Goal: Book appointment/travel/reservation

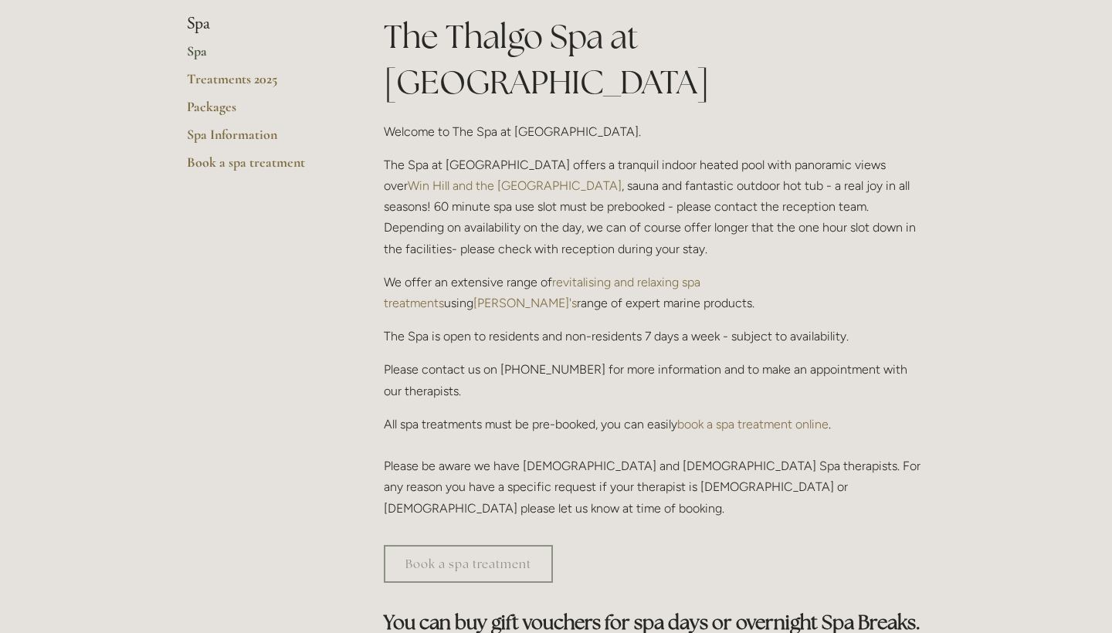
scroll to position [399, 0]
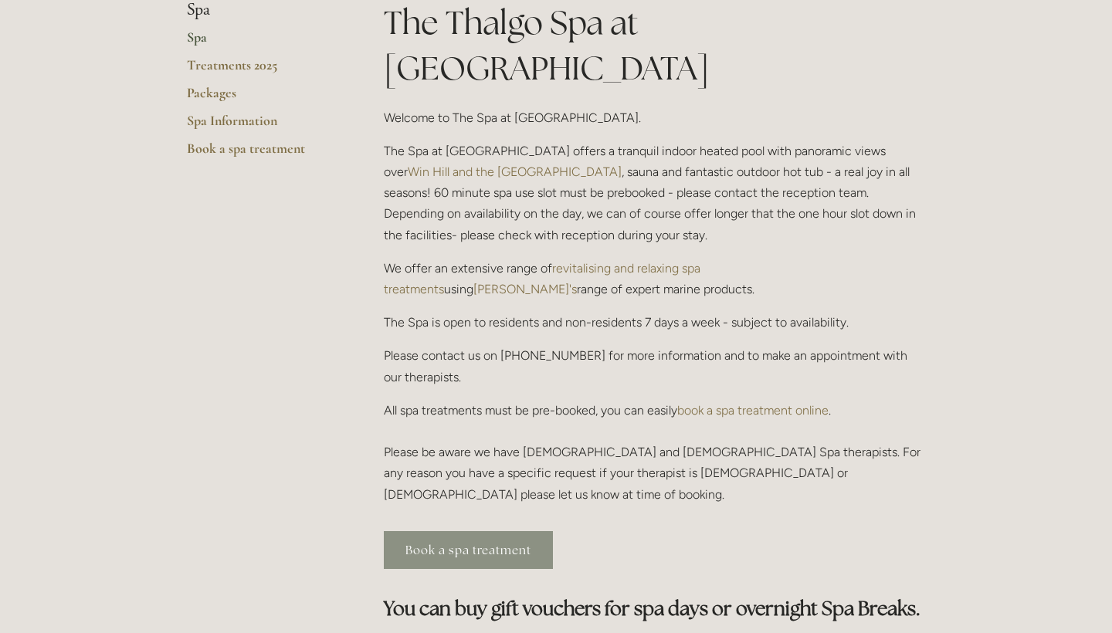
click at [459, 531] on link "Book a spa treatment" at bounding box center [468, 550] width 169 height 38
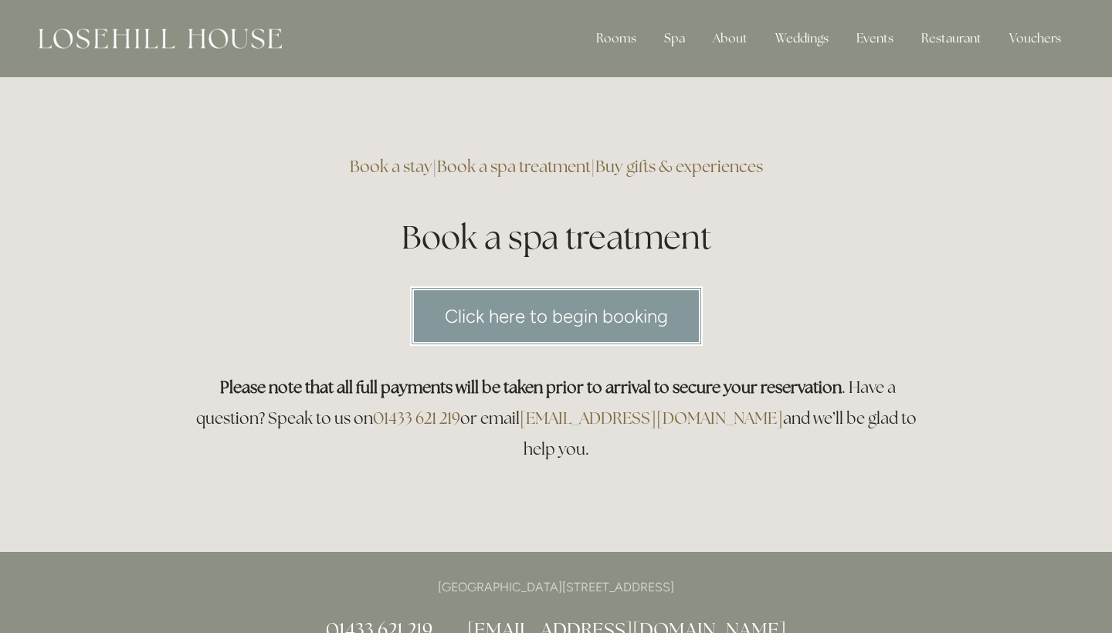
click at [493, 322] on link "Click here to begin booking" at bounding box center [556, 316] width 293 height 59
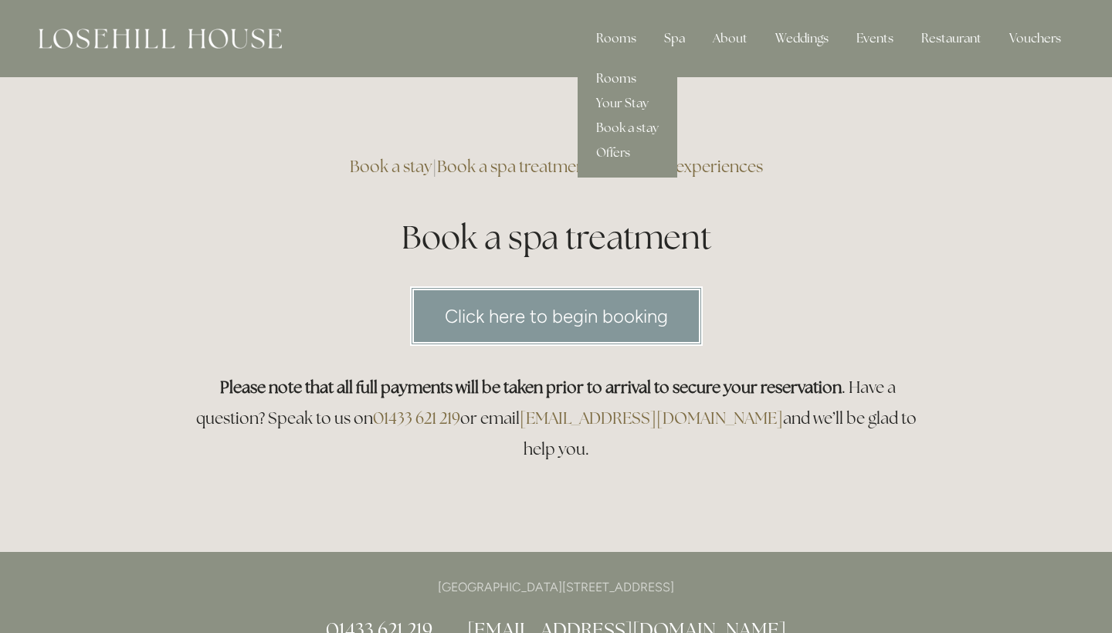
click at [615, 88] on link "Rooms" at bounding box center [628, 78] width 100 height 25
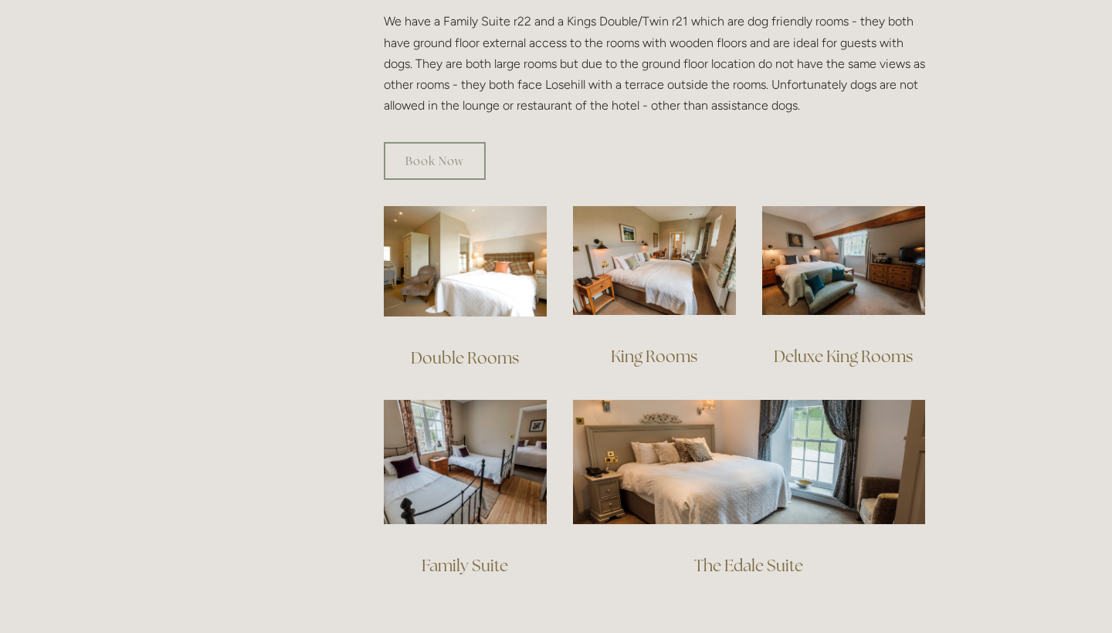
scroll to position [945, 0]
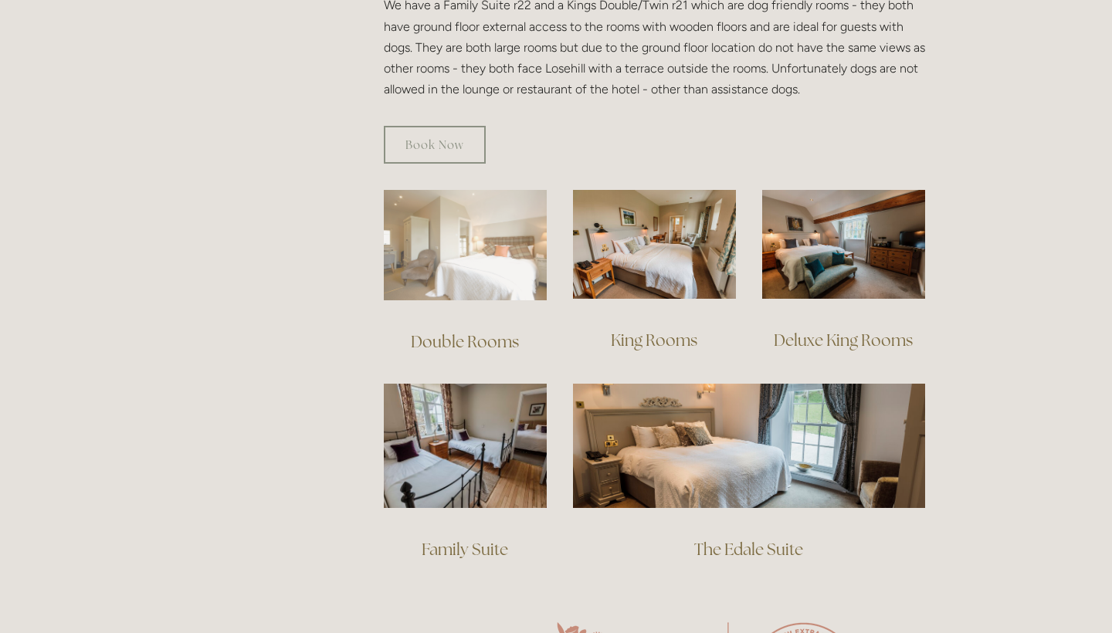
click at [473, 257] on img at bounding box center [465, 245] width 163 height 110
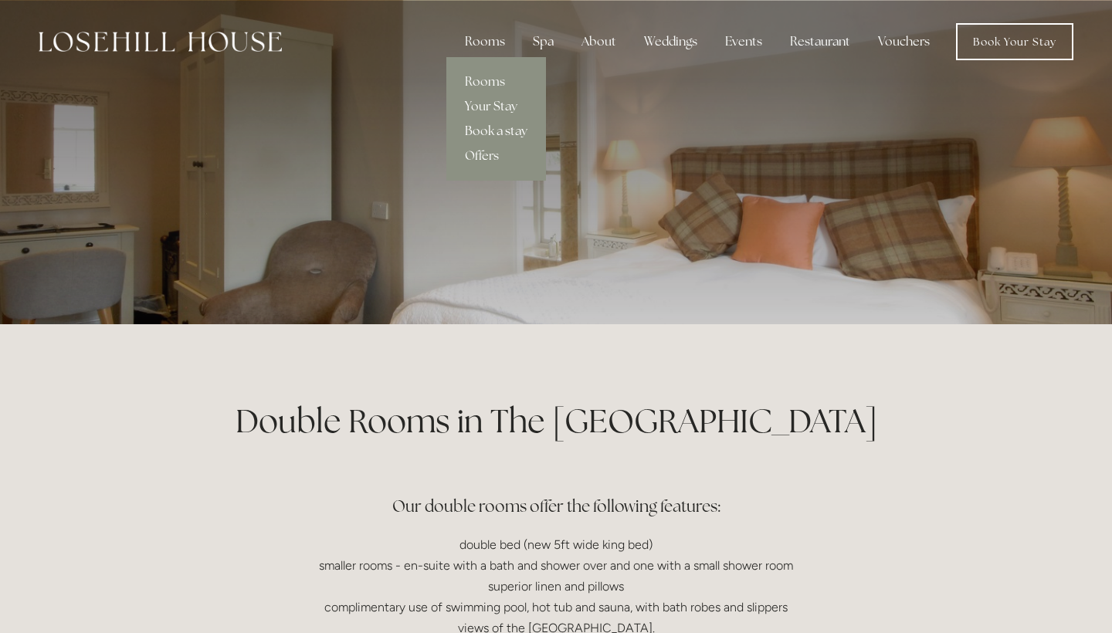
click at [496, 133] on link "Book a stay" at bounding box center [496, 131] width 100 height 25
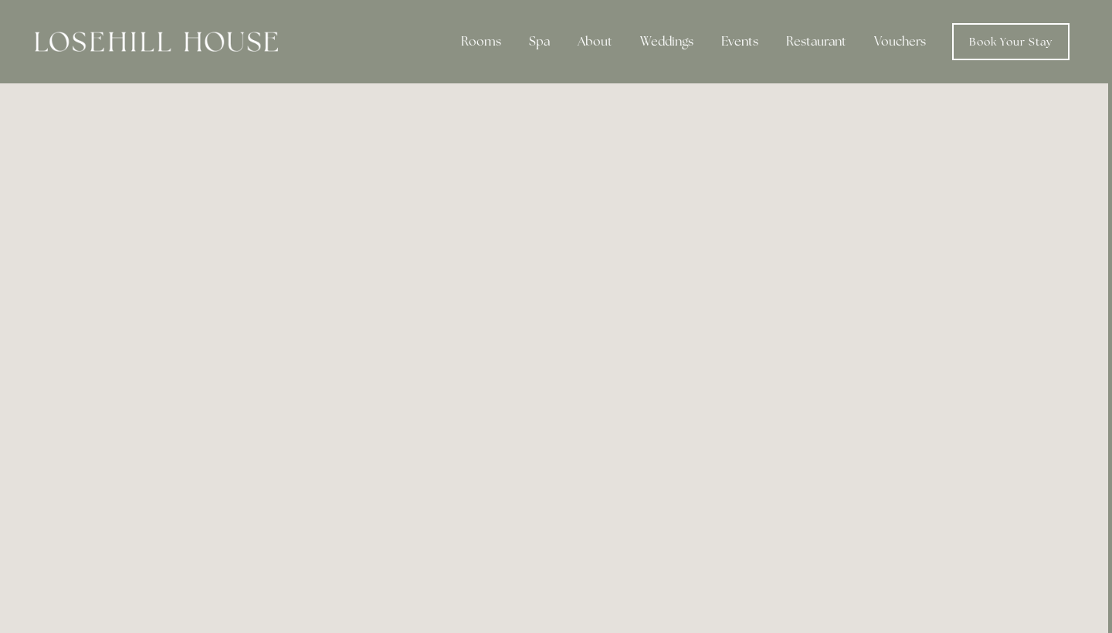
scroll to position [0, 4]
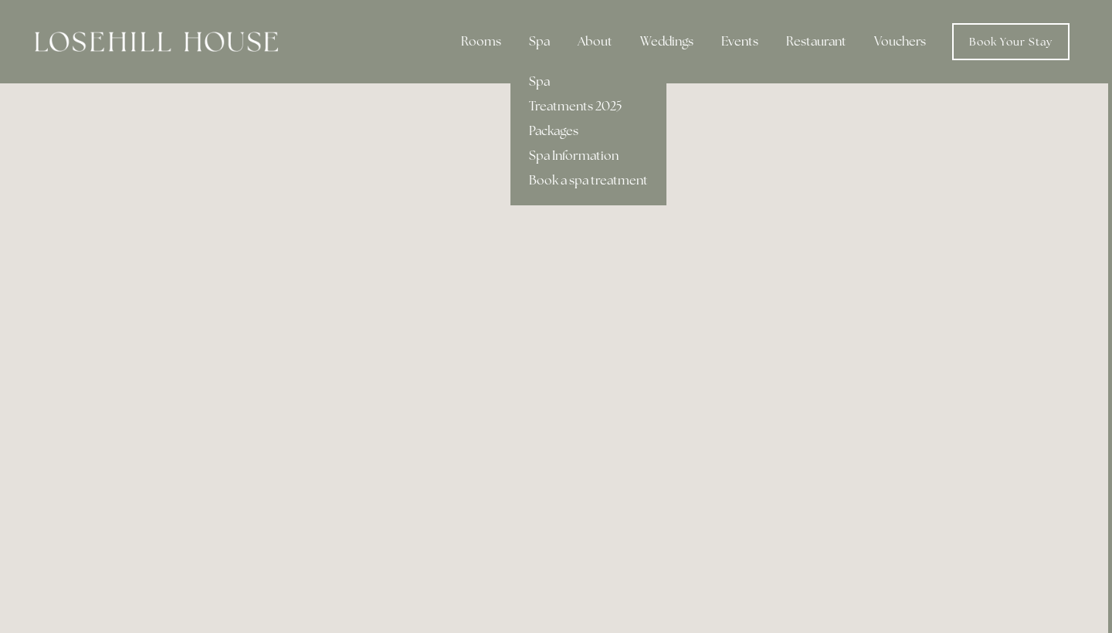
click at [542, 81] on link "Spa" at bounding box center [589, 82] width 156 height 25
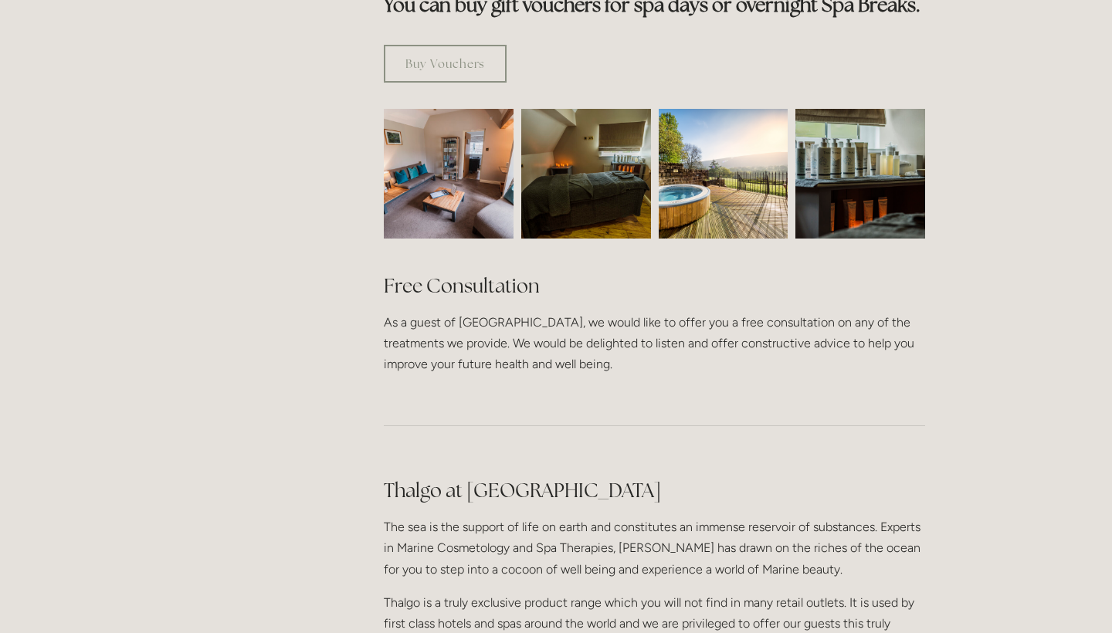
scroll to position [971, 0]
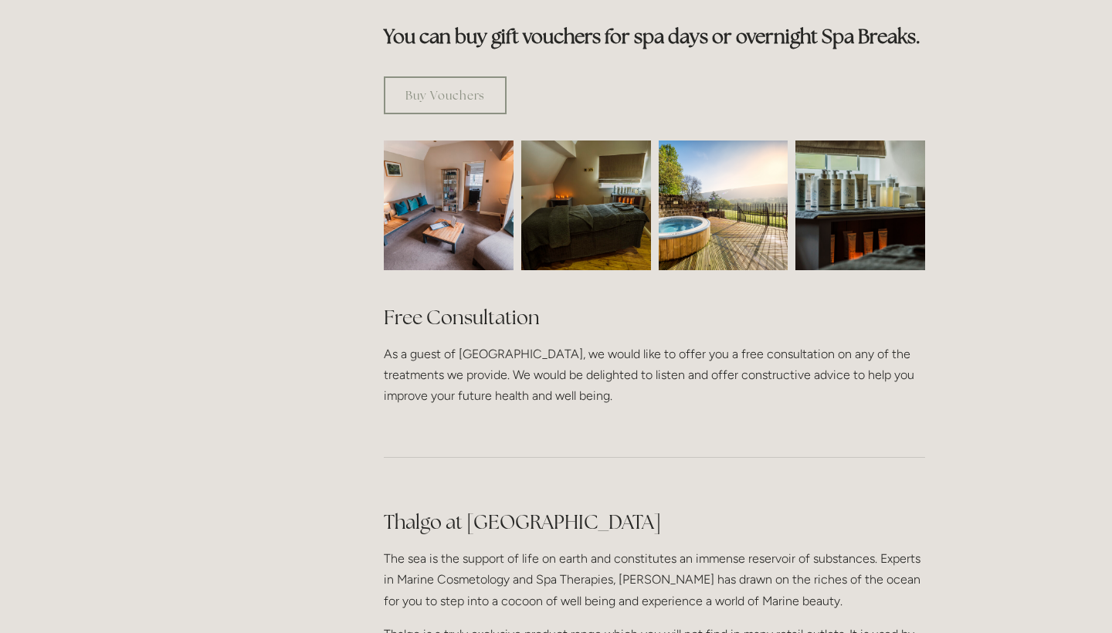
click at [590, 177] on img at bounding box center [586, 206] width 195 height 130
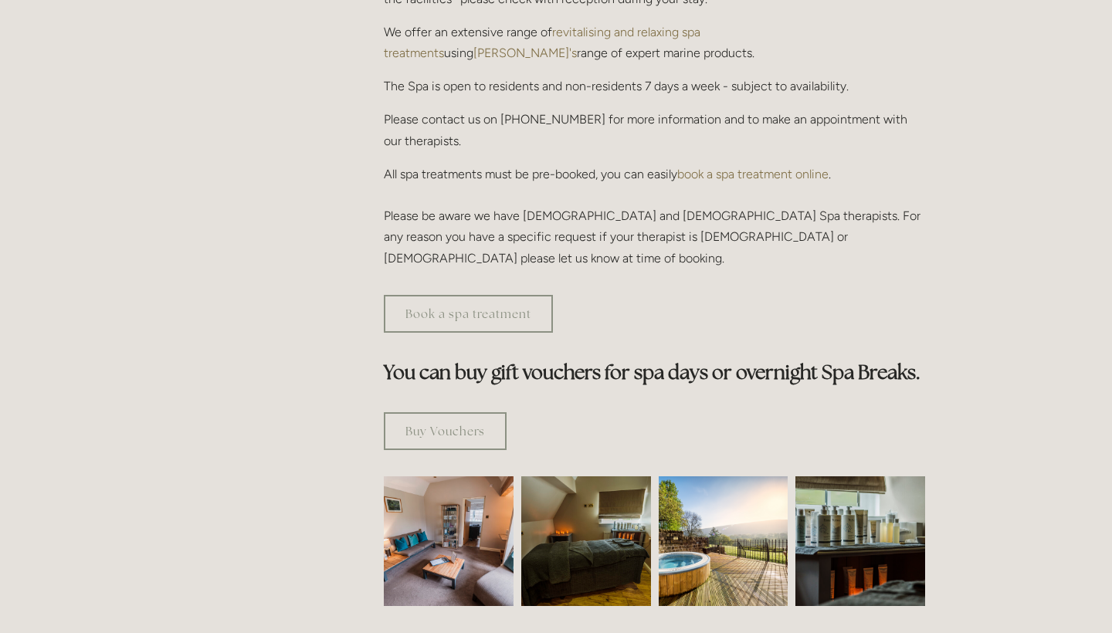
scroll to position [621, 0]
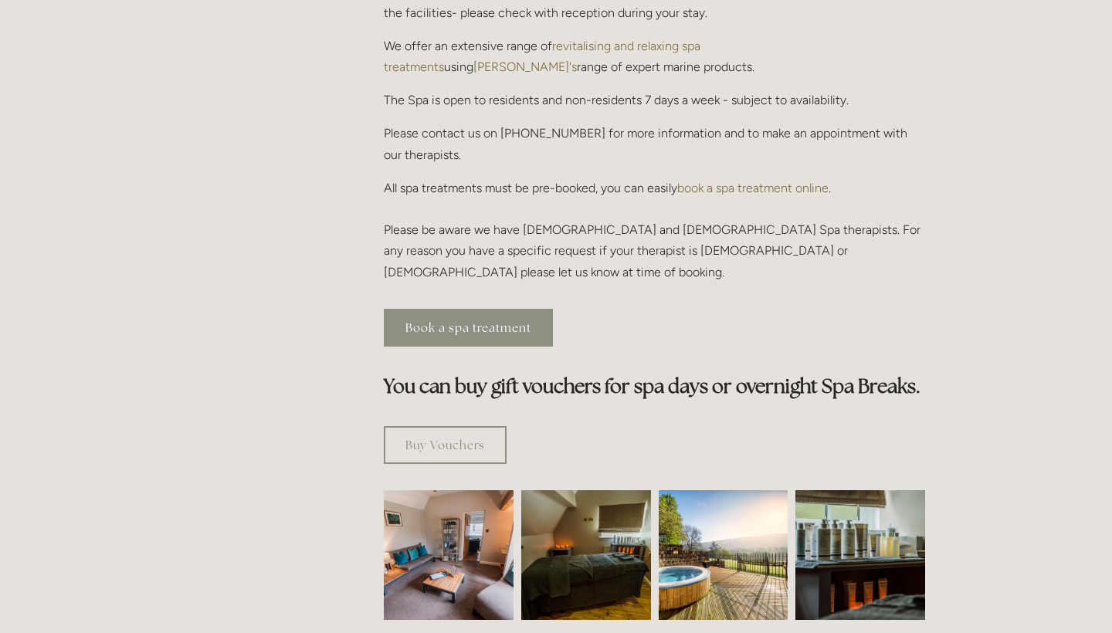
click at [467, 309] on link "Book a spa treatment" at bounding box center [468, 328] width 169 height 38
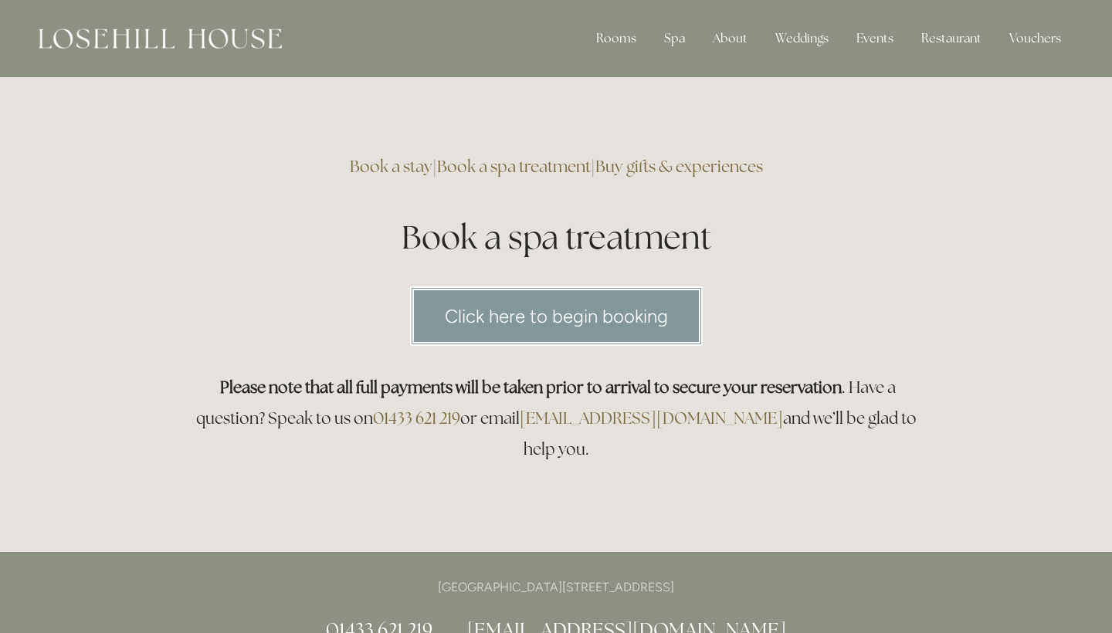
click at [479, 324] on link "Click here to begin booking" at bounding box center [556, 316] width 293 height 59
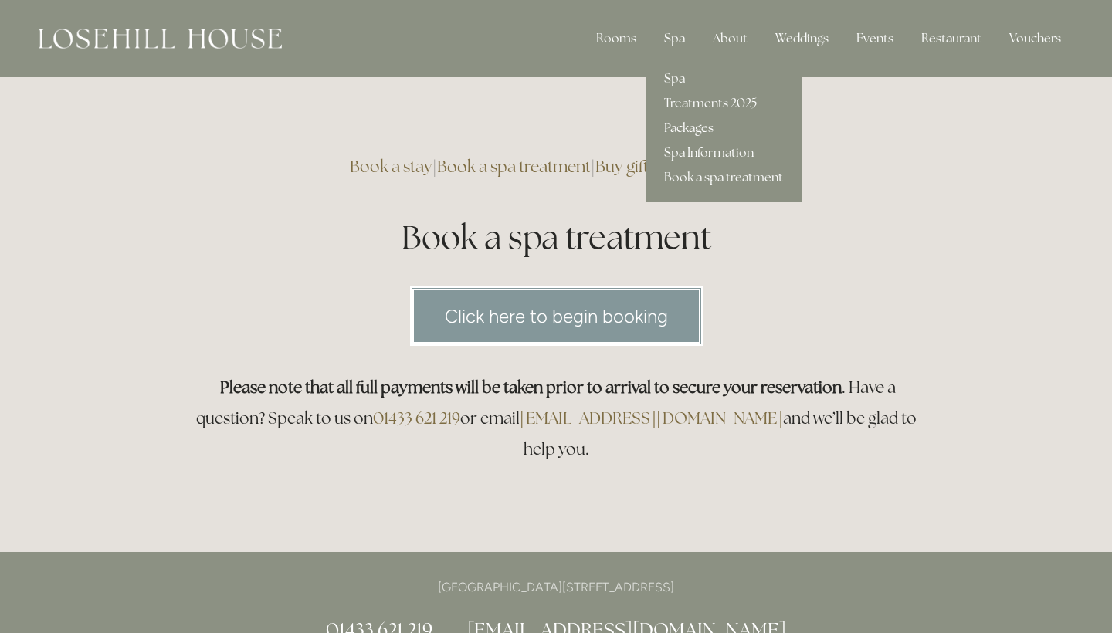
click at [679, 123] on link "Packages" at bounding box center [724, 128] width 156 height 25
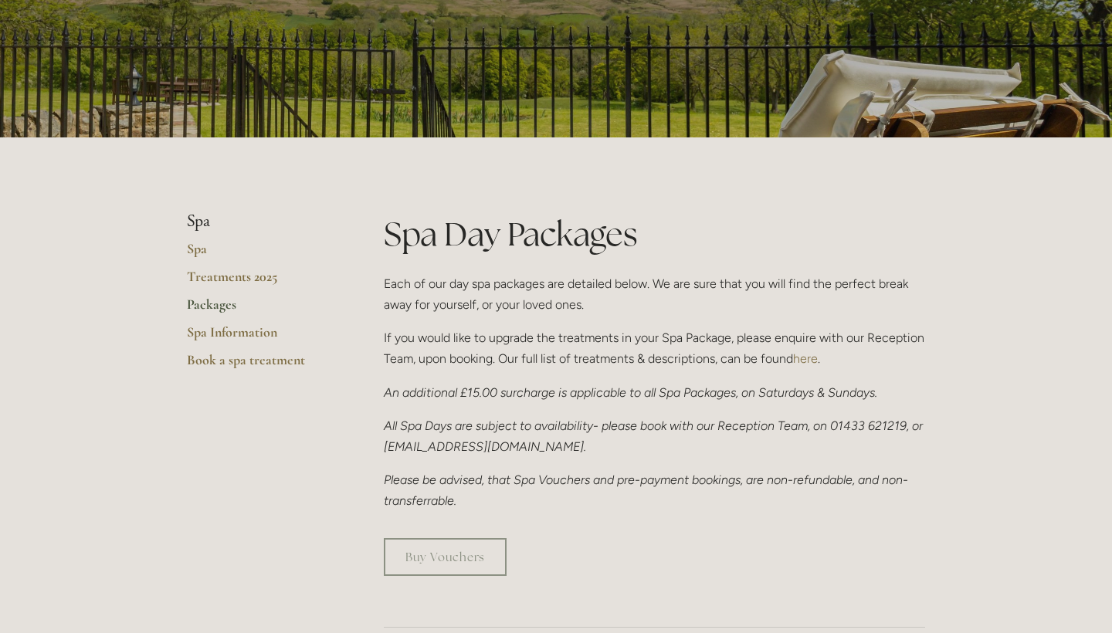
scroll to position [171, 0]
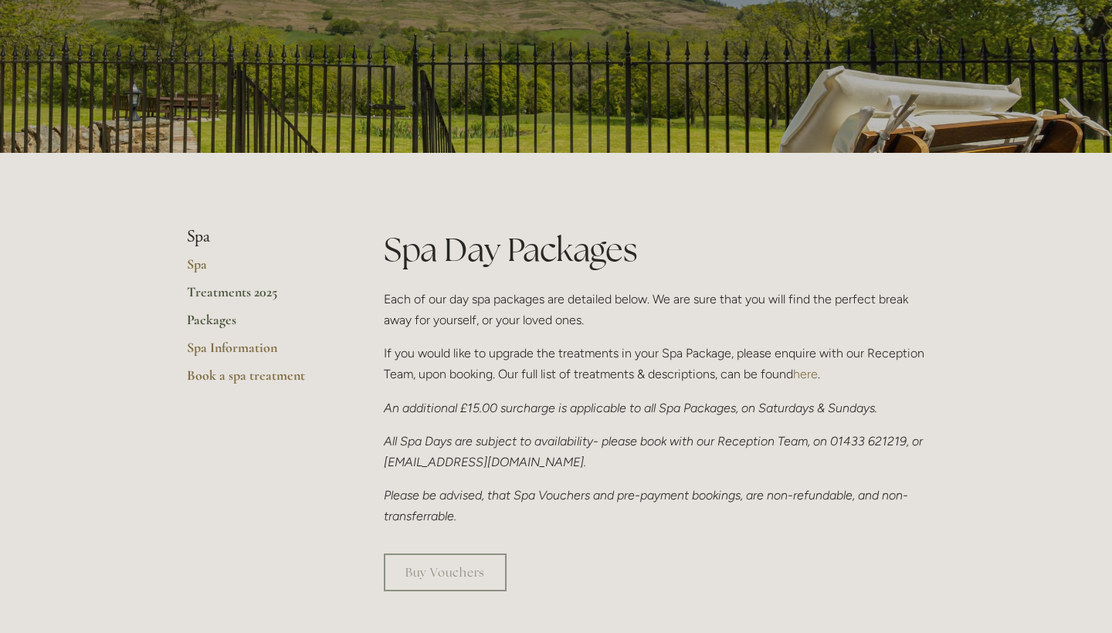
click at [259, 288] on link "Treatments 2025" at bounding box center [261, 297] width 148 height 28
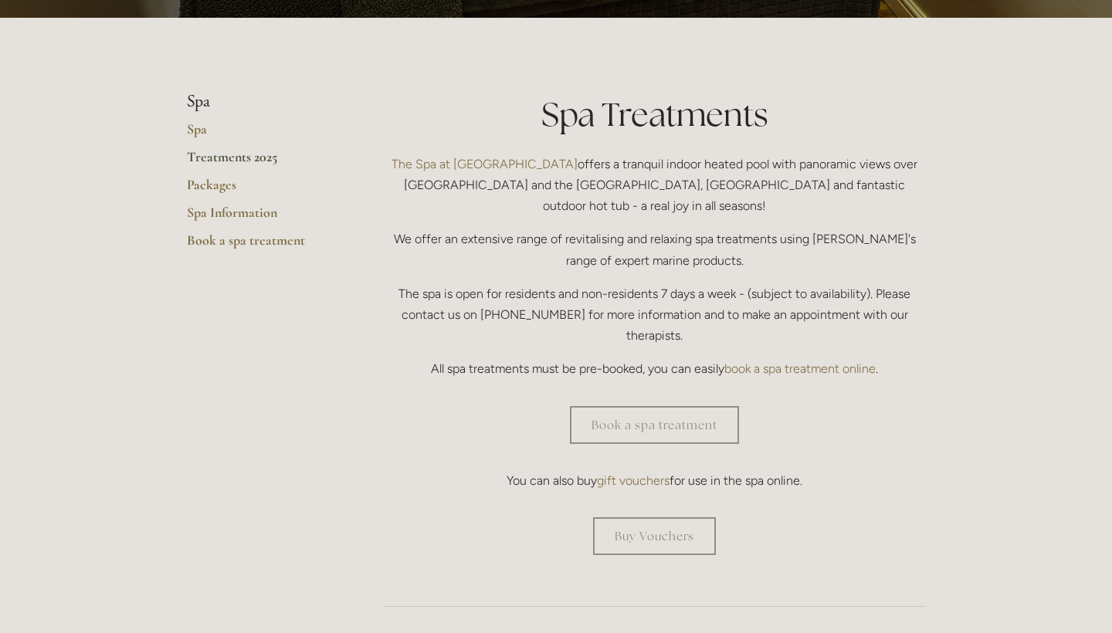
scroll to position [351, 0]
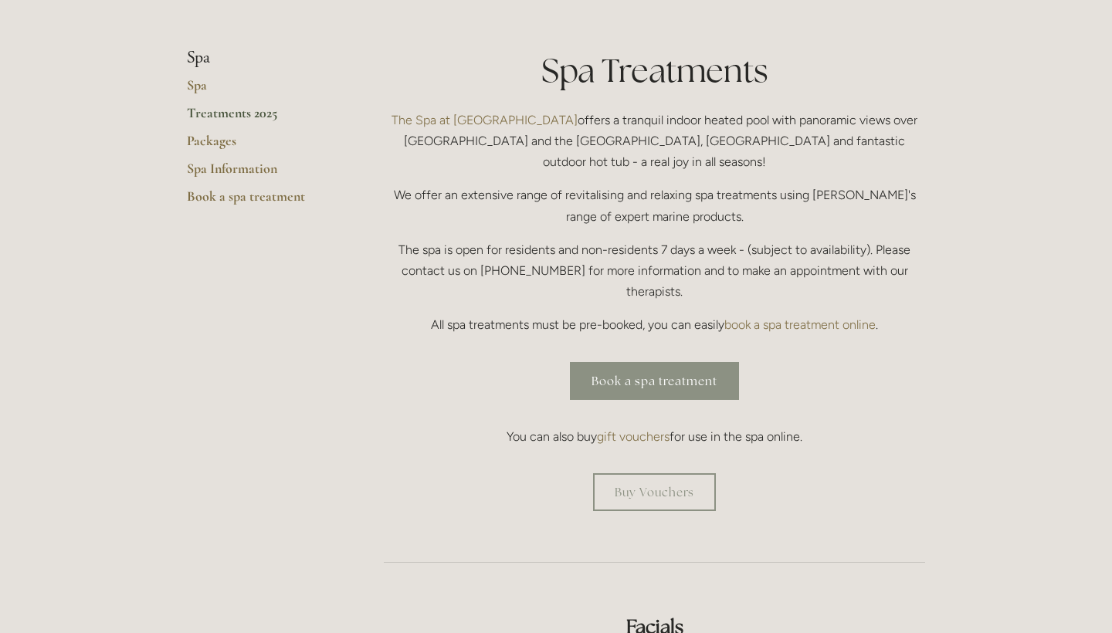
click at [599, 362] on link "Book a spa treatment" at bounding box center [654, 381] width 169 height 38
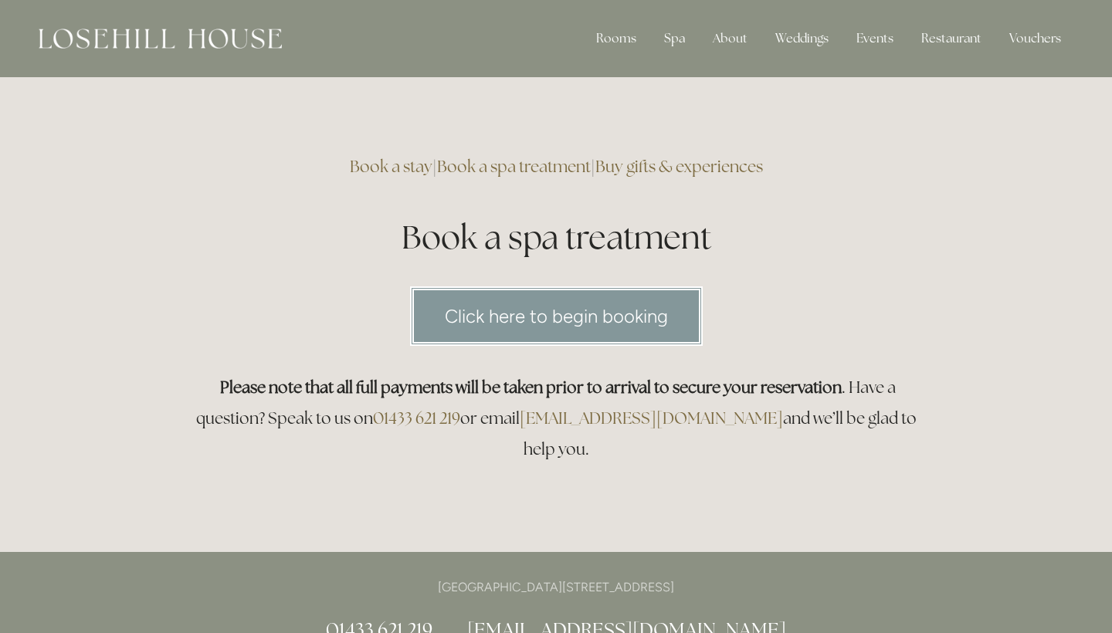
click at [599, 321] on link "Click here to begin booking" at bounding box center [556, 316] width 293 height 59
